Goal: Task Accomplishment & Management: Complete application form

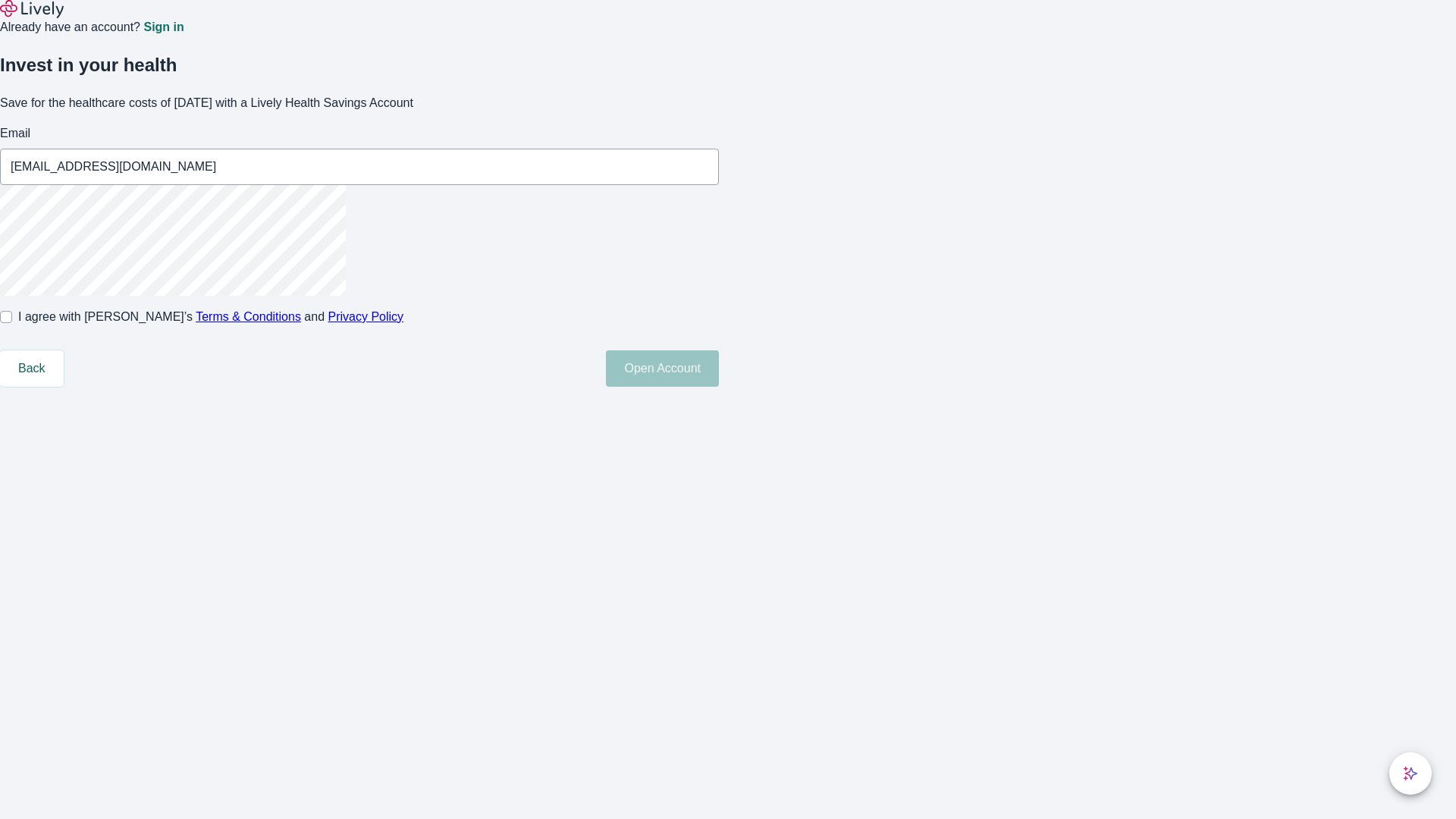
click at [12, 323] on input "I agree with Lively’s Terms & Conditions and Privacy Policy" at bounding box center [6, 317] width 12 height 12
checkbox input "true"
click at [719, 387] on button "Open Account" at bounding box center [662, 368] width 113 height 36
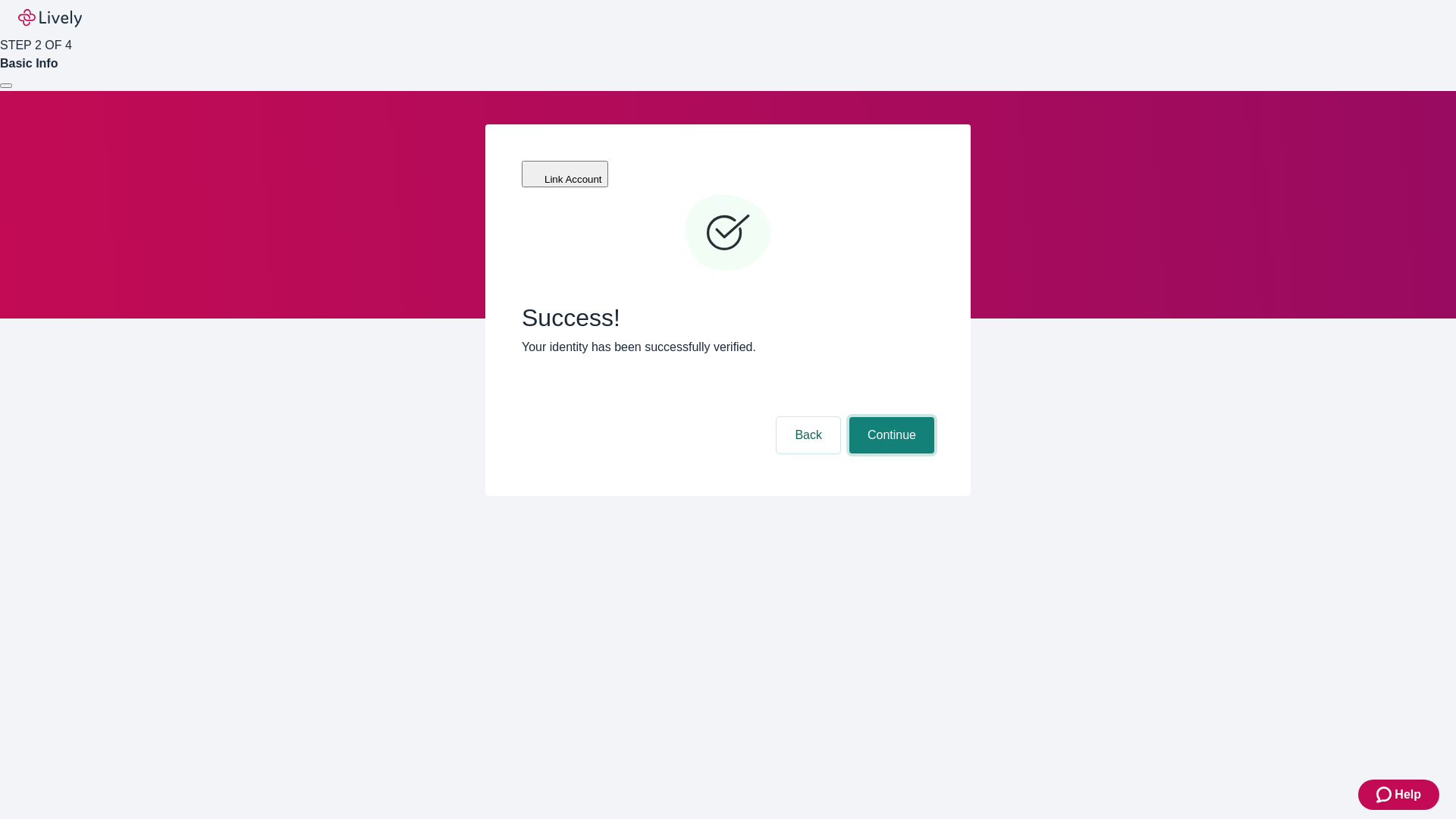
click at [889, 417] on button "Continue" at bounding box center [892, 434] width 85 height 36
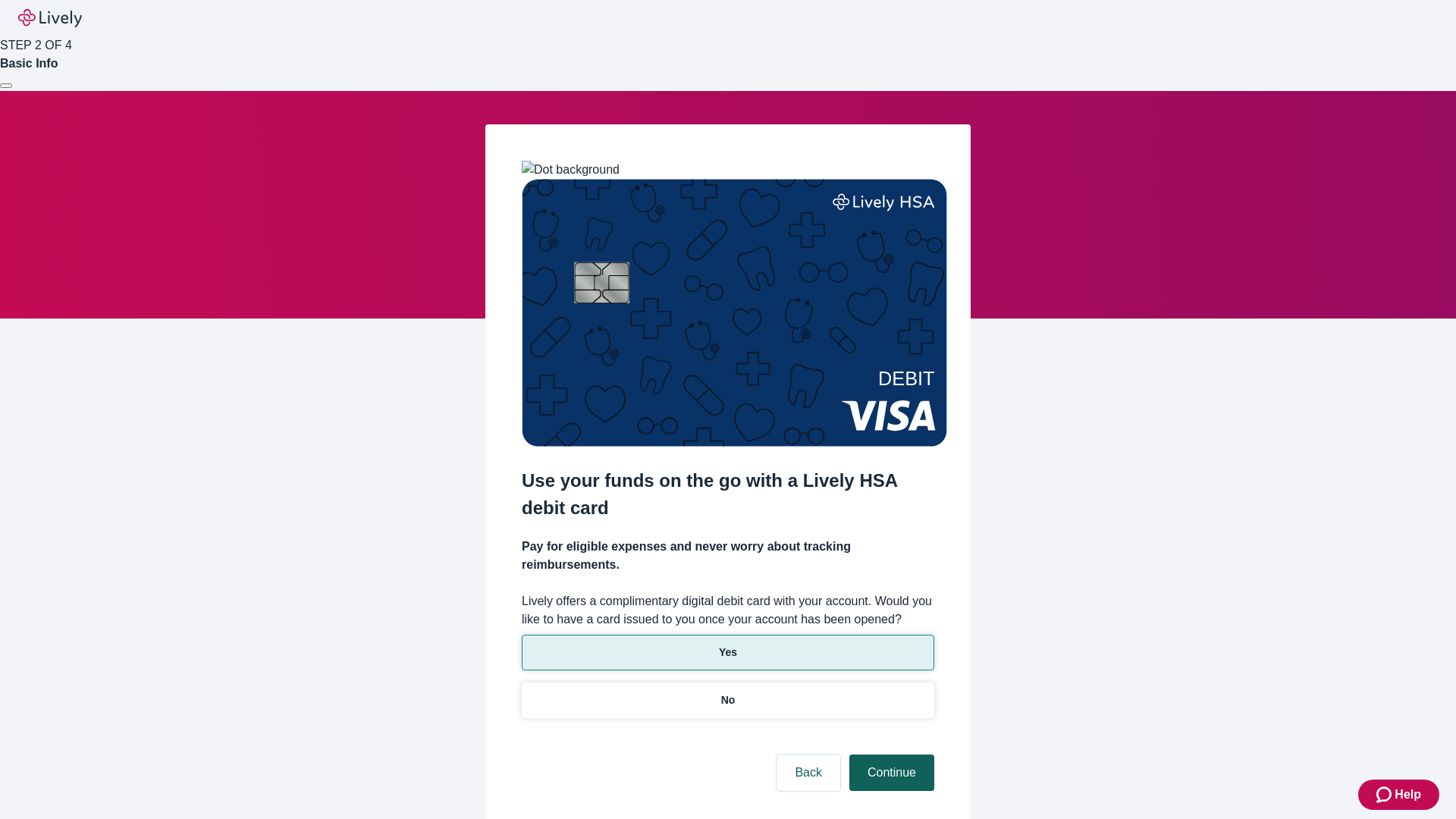
click at [727, 644] on p "Yes" at bounding box center [728, 652] width 18 height 16
click at [889, 754] on button "Continue" at bounding box center [892, 772] width 85 height 36
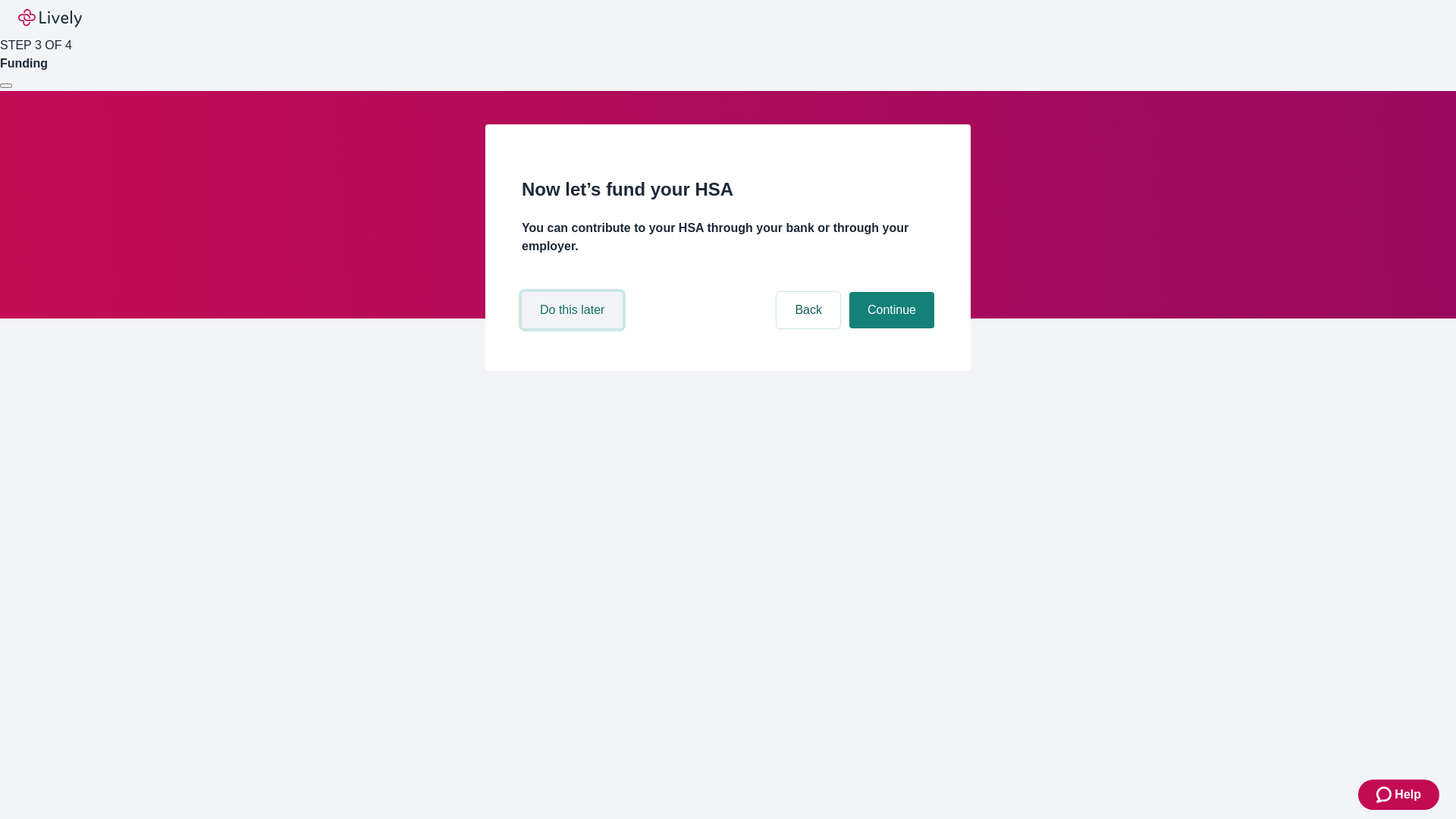
click at [574, 329] on button "Do this later" at bounding box center [572, 309] width 101 height 36
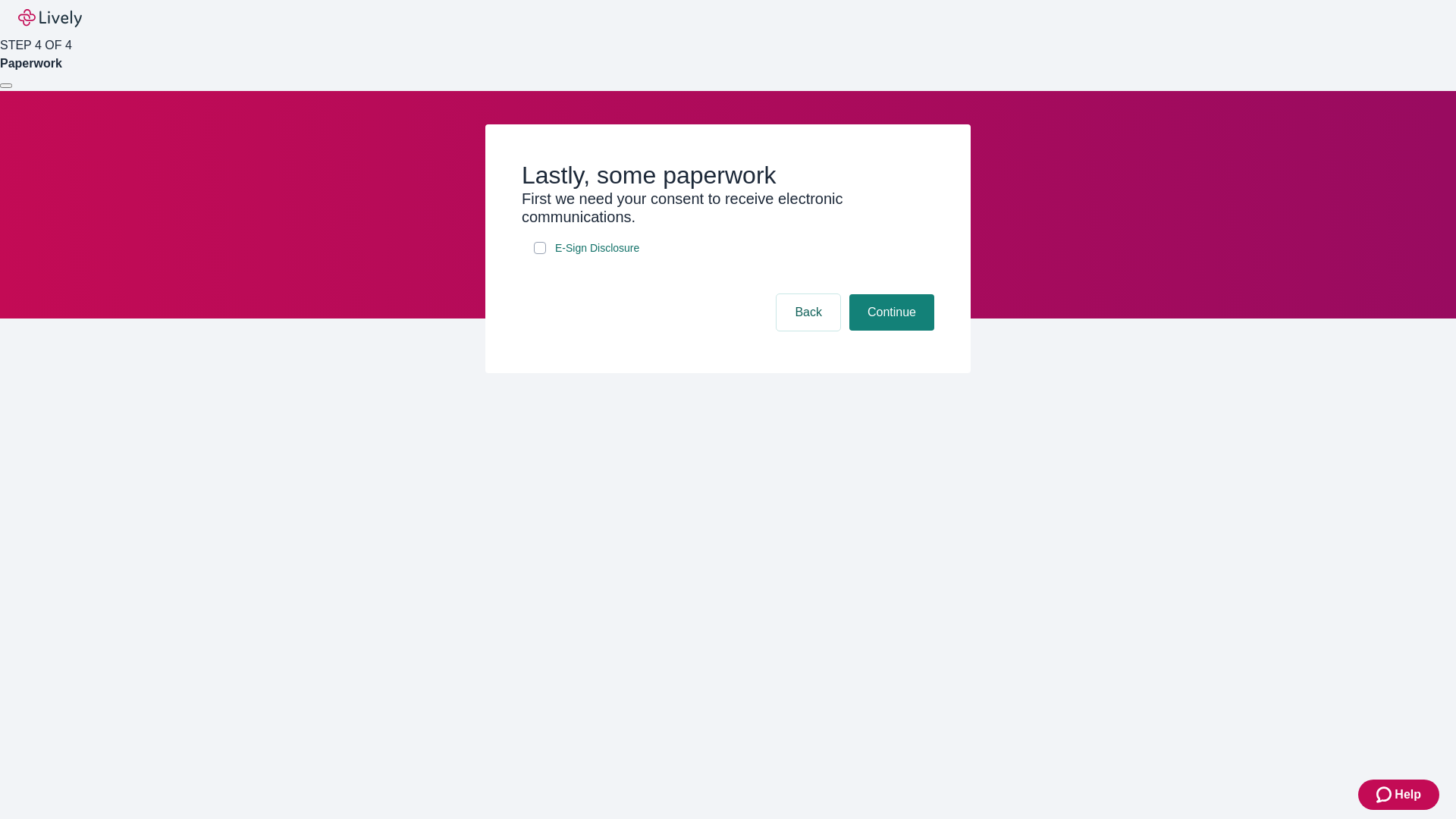
click at [540, 254] on input "E-Sign Disclosure" at bounding box center [539, 248] width 12 height 12
checkbox input "true"
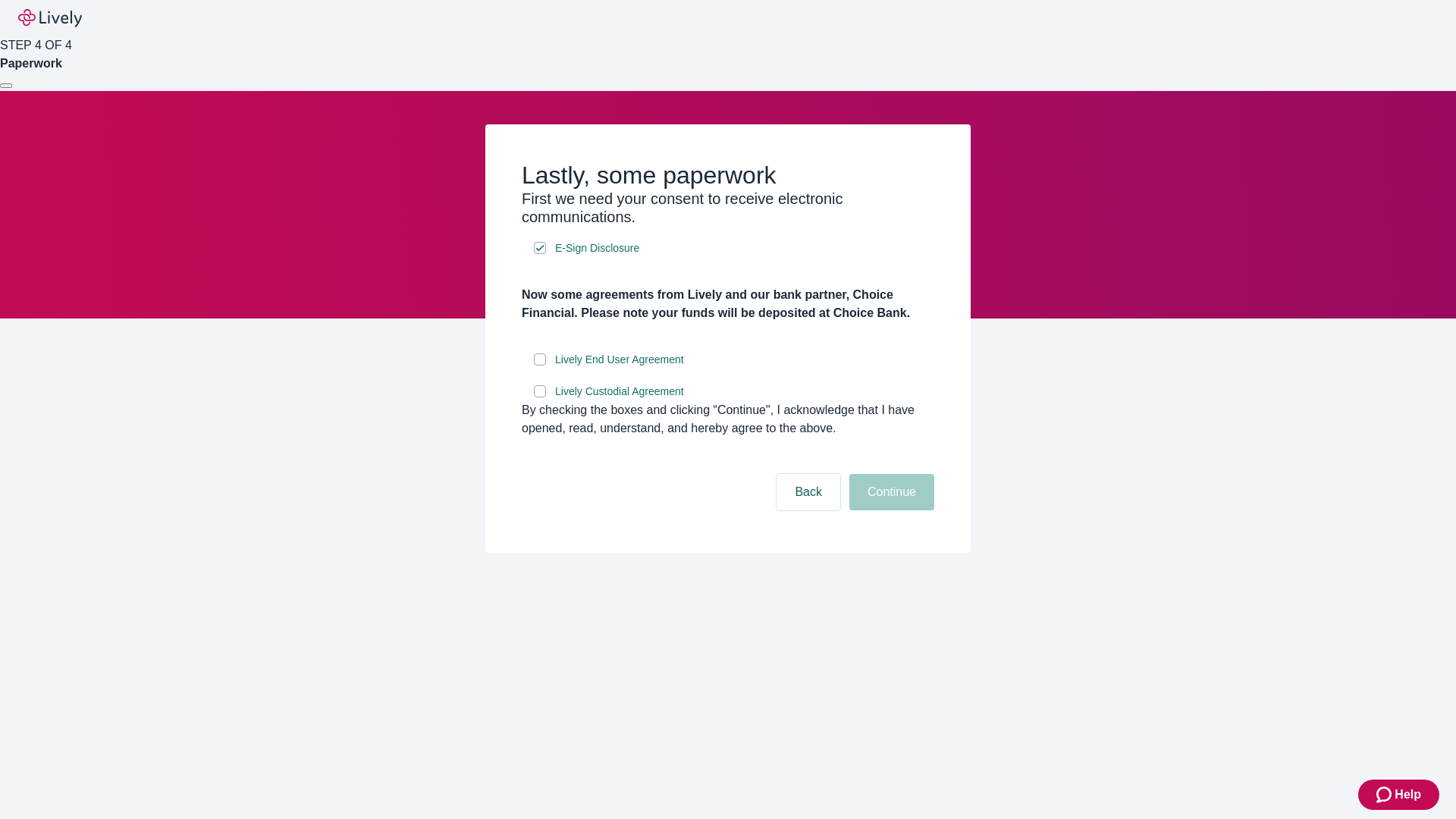
click at [540, 365] on input "Lively End User Agreement" at bounding box center [539, 359] width 12 height 12
checkbox input "true"
click at [540, 397] on input "Lively Custodial Agreement" at bounding box center [539, 391] width 12 height 12
checkbox input "true"
click at [889, 510] on button "Continue" at bounding box center [892, 491] width 85 height 36
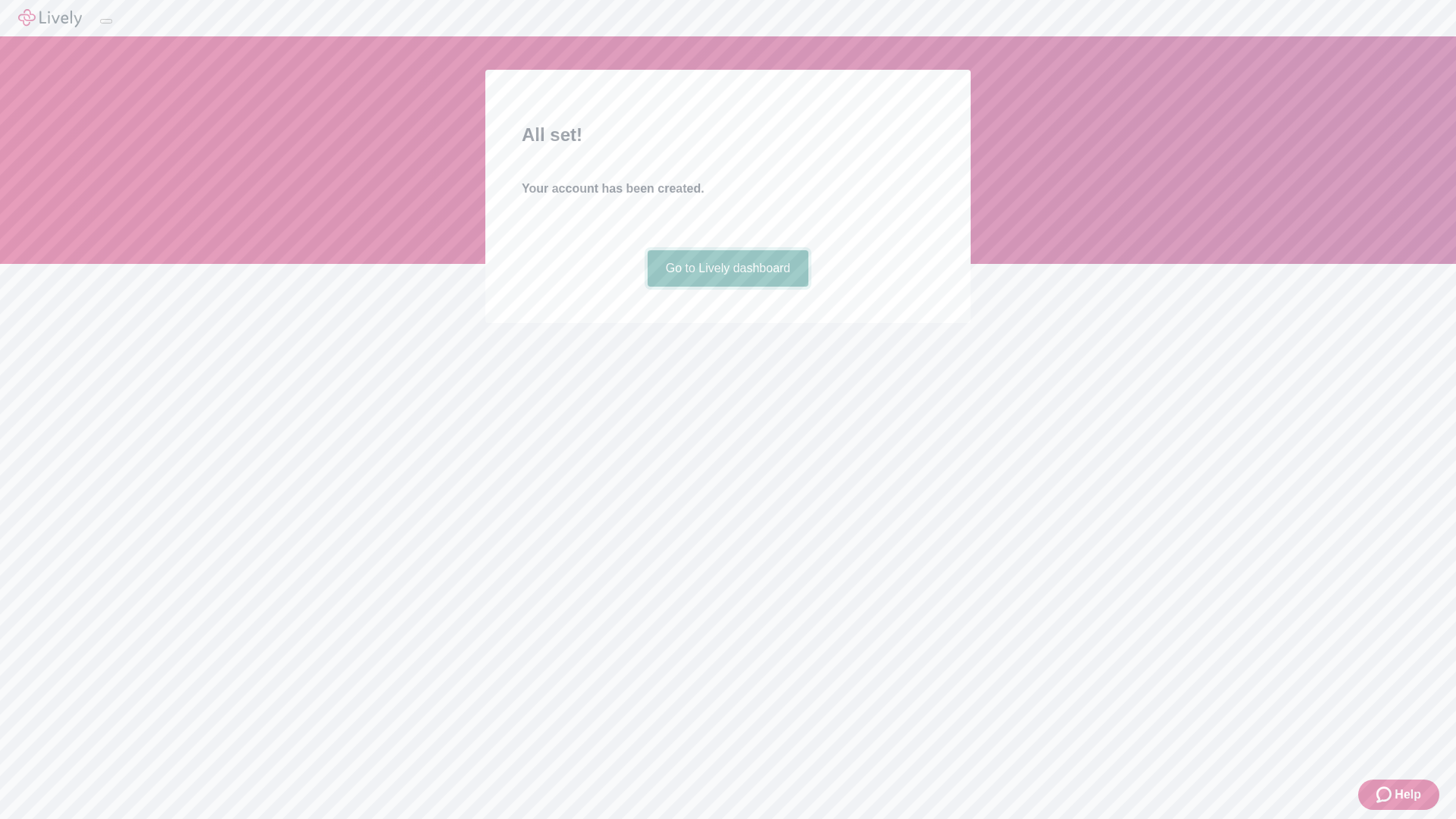
click at [727, 287] on link "Go to Lively dashboard" at bounding box center [728, 268] width 162 height 36
